Goal: Task Accomplishment & Management: Manage account settings

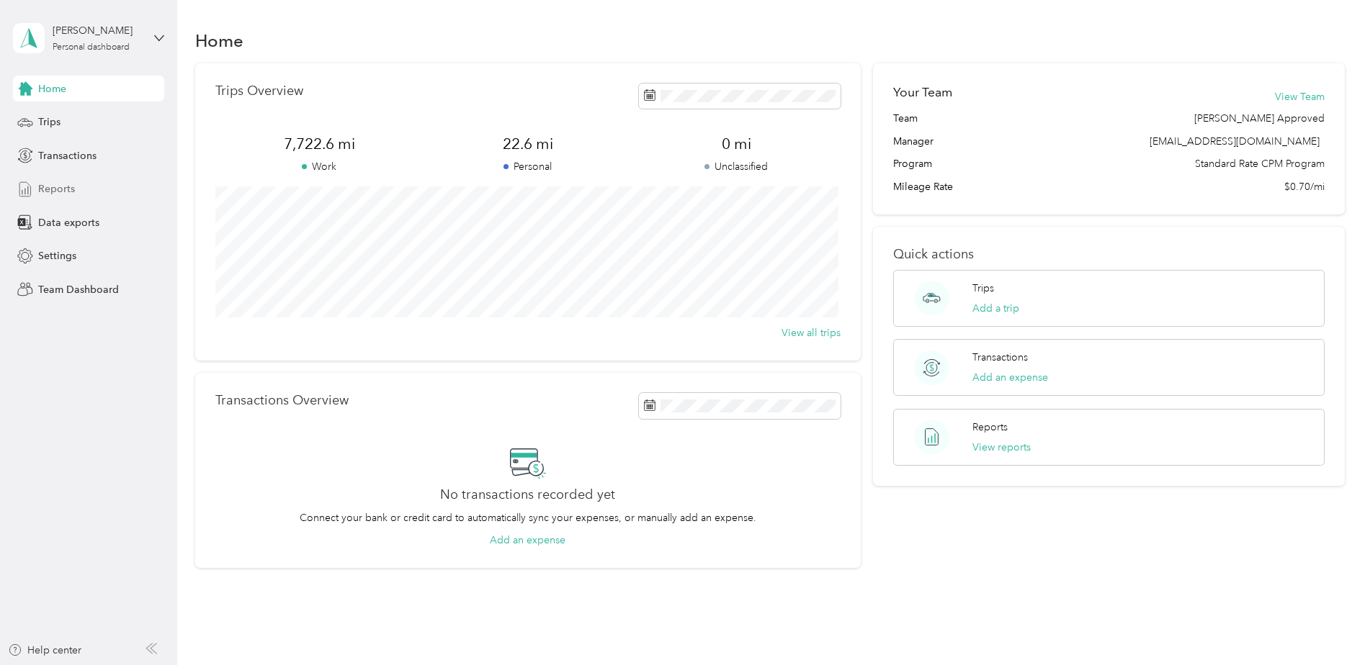
click at [56, 187] on span "Reports" at bounding box center [56, 188] width 37 height 15
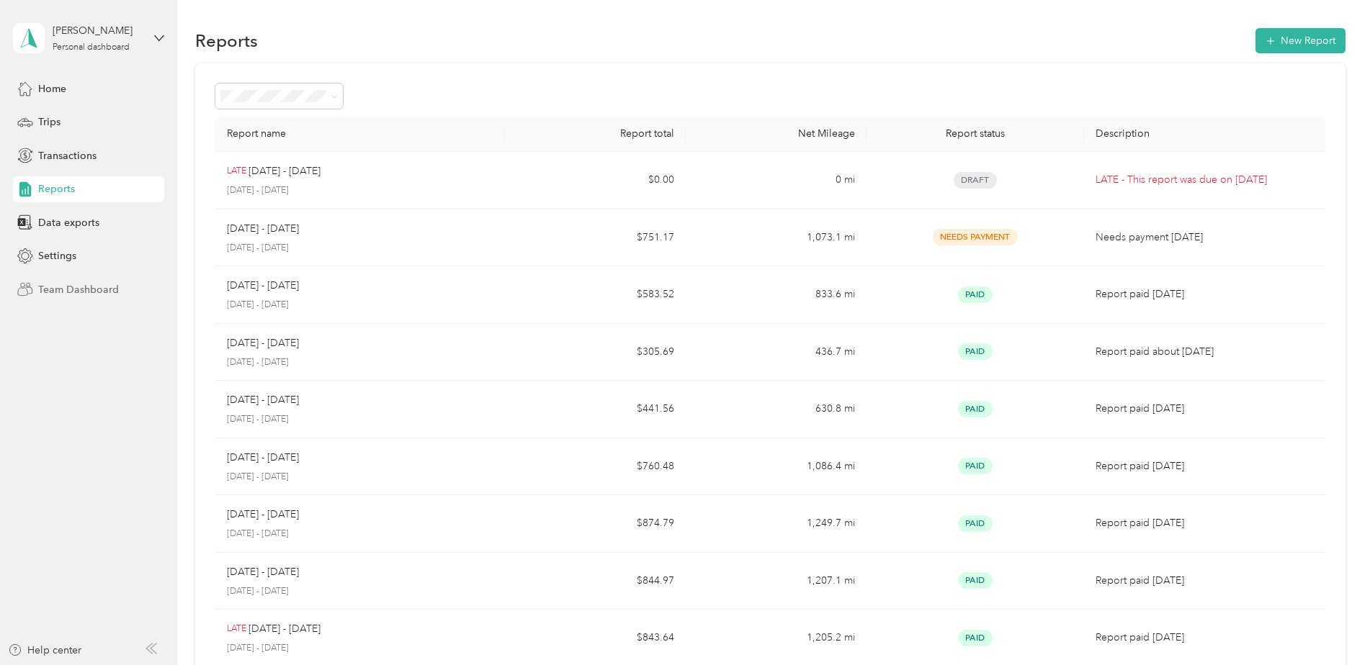
click at [63, 287] on span "Team Dashboard" at bounding box center [78, 289] width 81 height 15
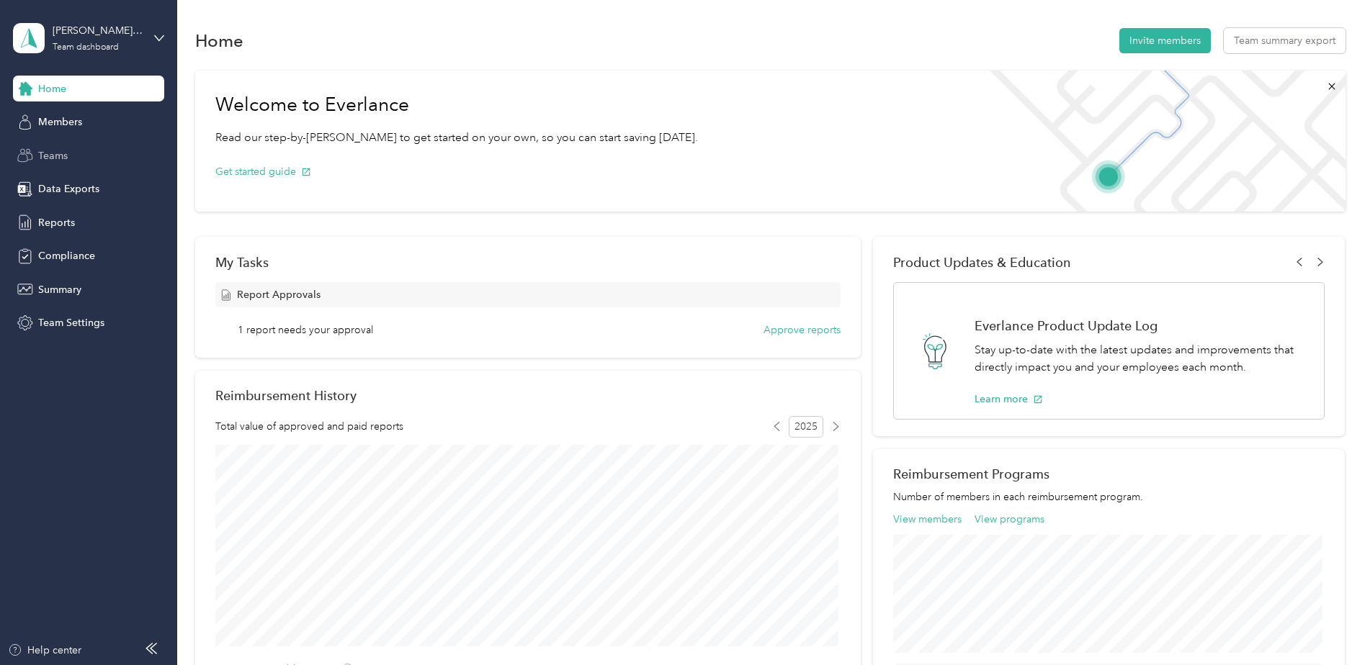
click at [53, 156] on span "Teams" at bounding box center [53, 155] width 30 height 15
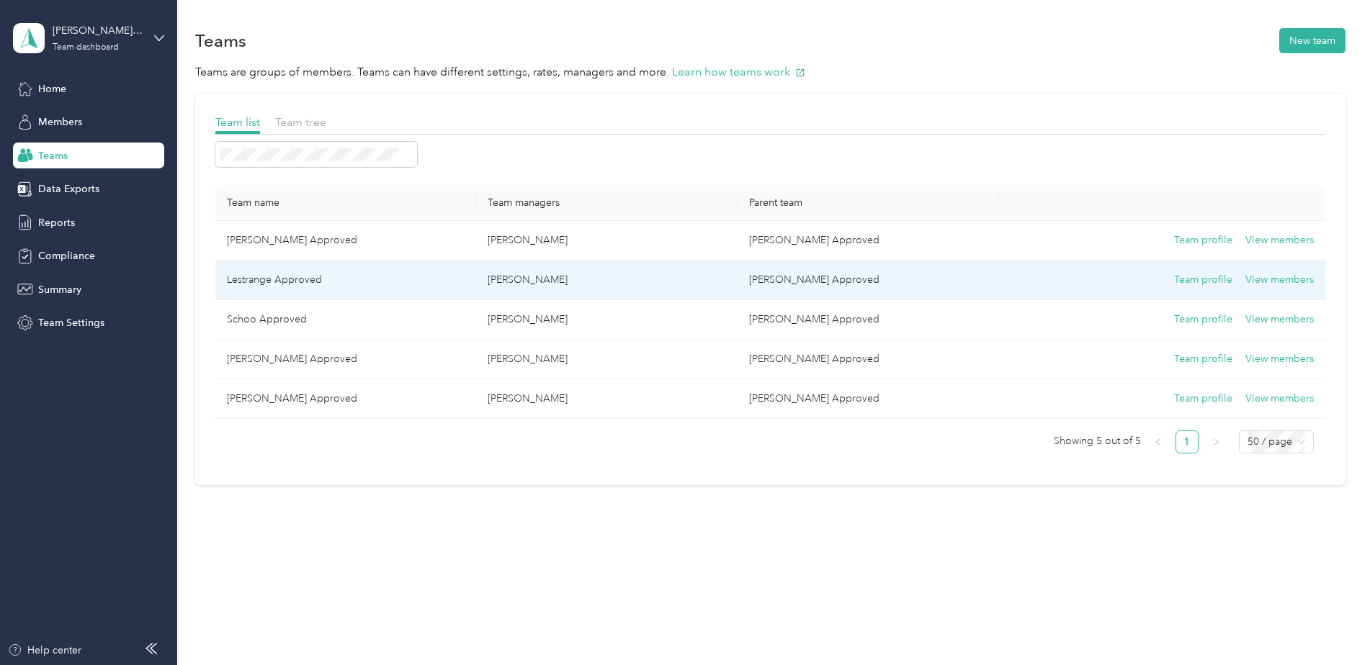
click at [539, 285] on p "[PERSON_NAME]" at bounding box center [606, 280] width 238 height 16
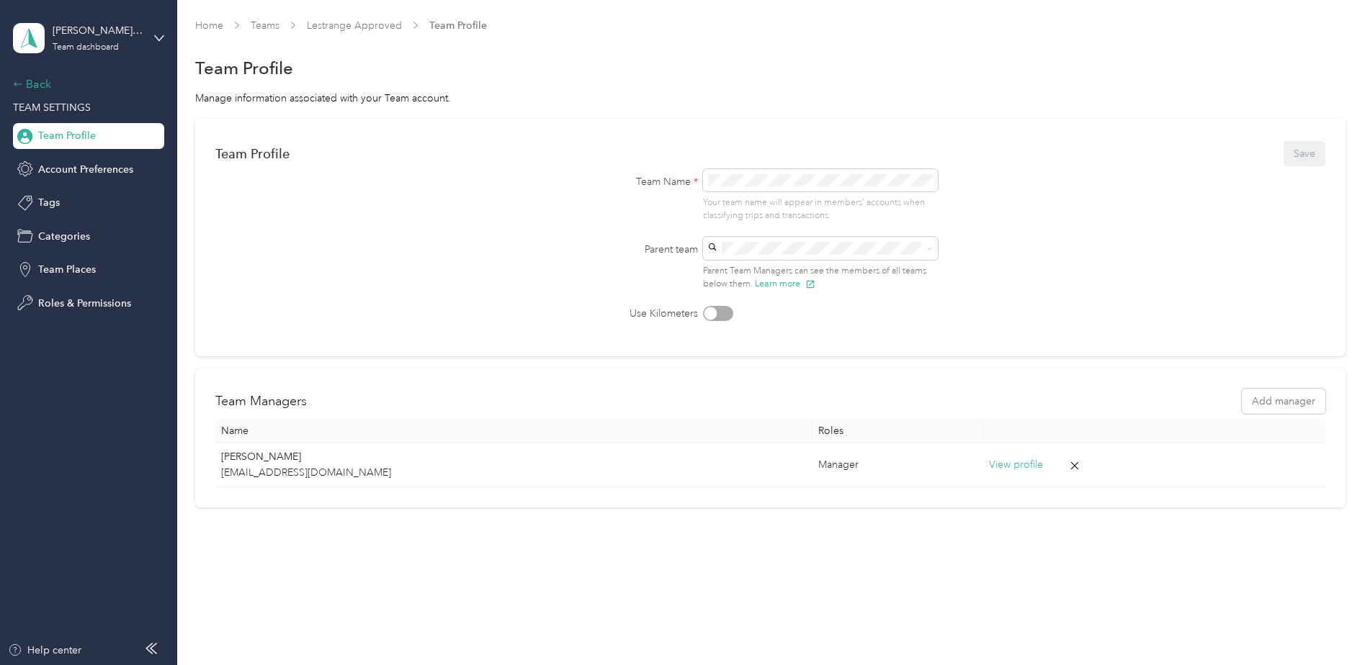
click at [15, 83] on icon at bounding box center [18, 84] width 10 height 10
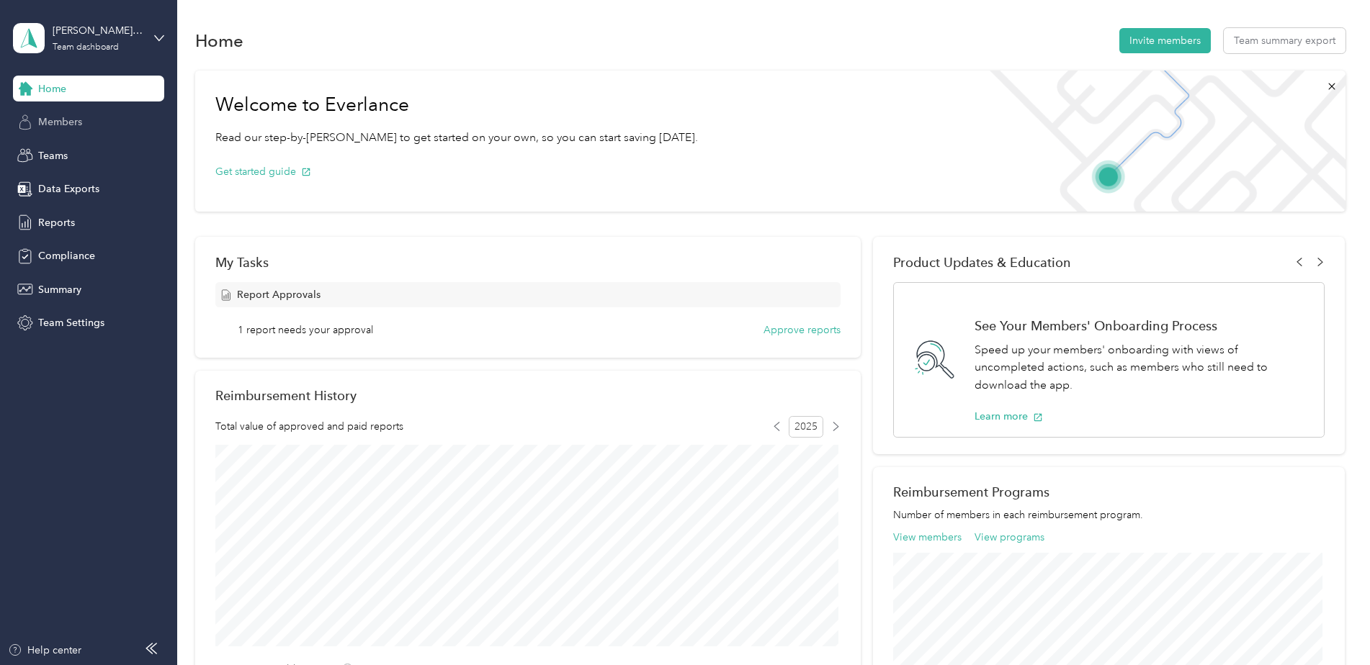
click at [73, 120] on span "Members" at bounding box center [60, 121] width 44 height 15
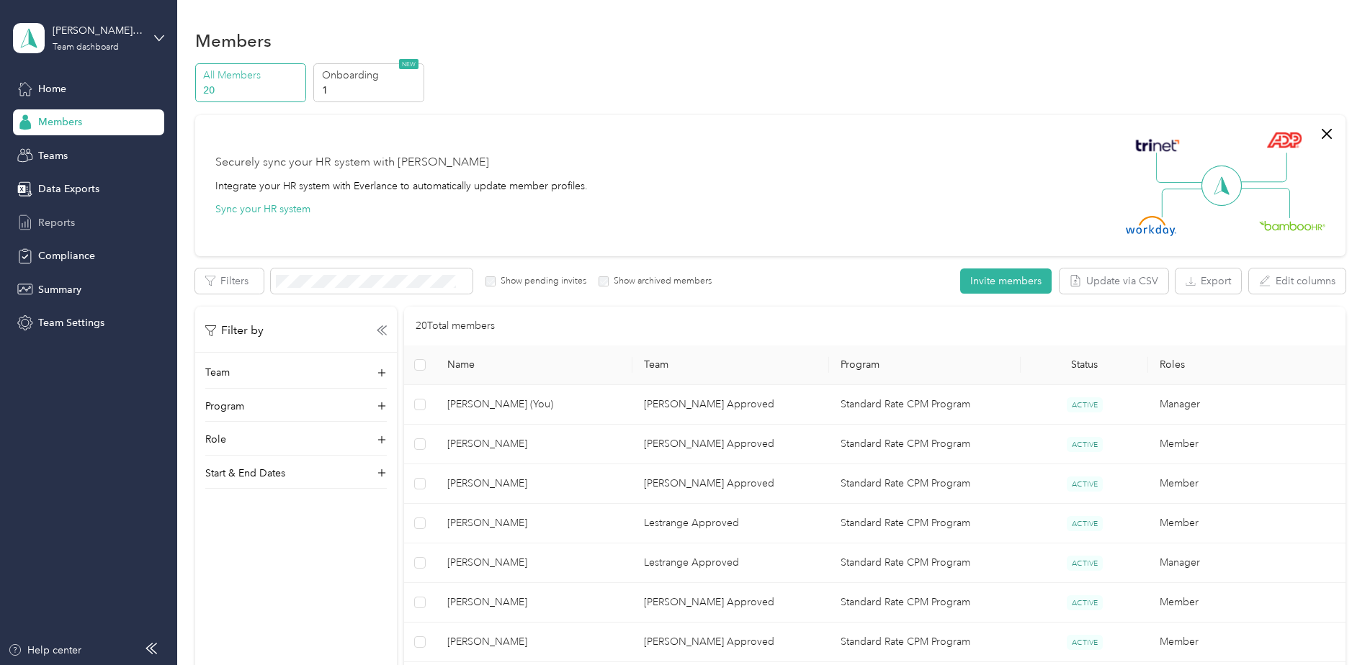
click at [57, 220] on span "Reports" at bounding box center [56, 222] width 37 height 15
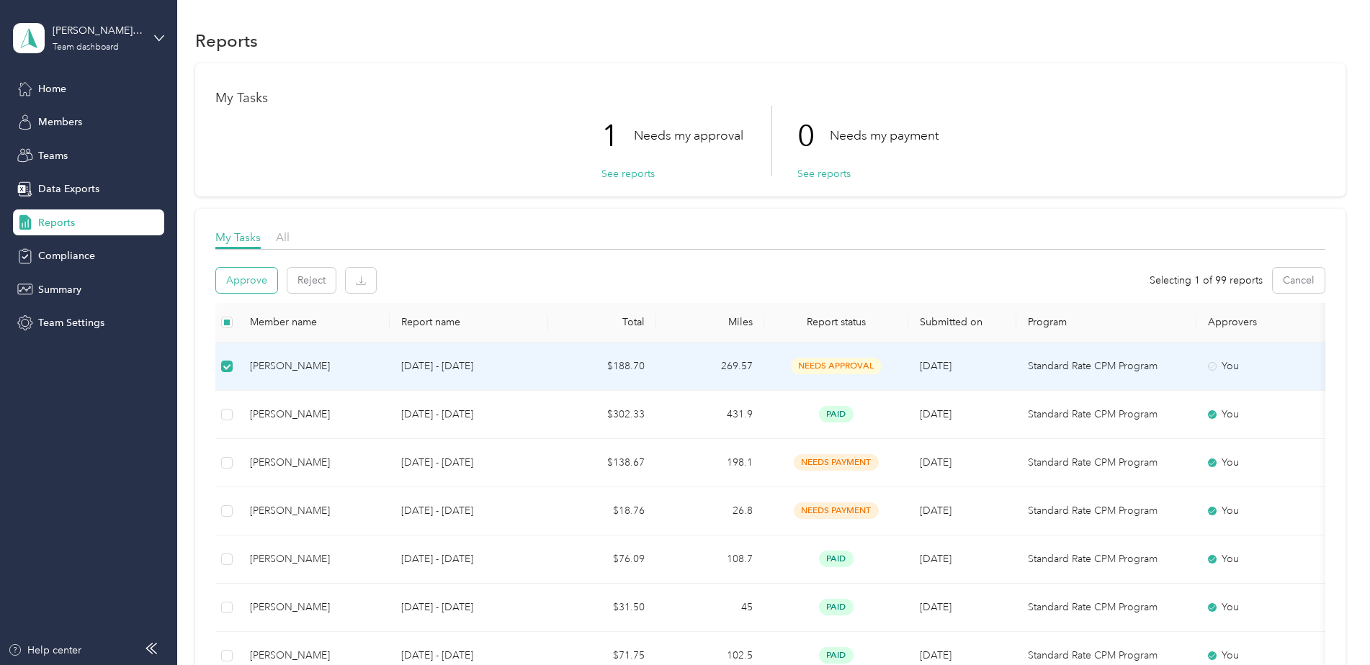
click at [246, 283] on button "Approve" at bounding box center [246, 280] width 61 height 25
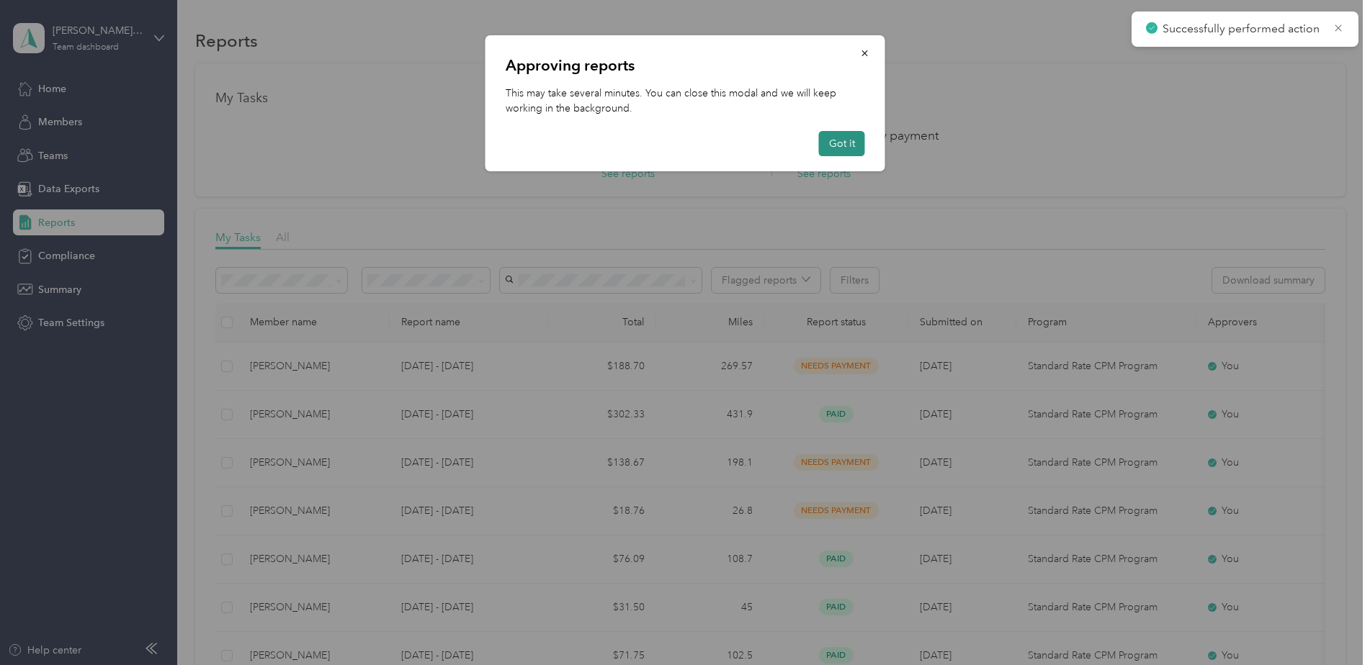
click at [832, 141] on button "Got it" at bounding box center [842, 143] width 46 height 25
